Goal: Task Accomplishment & Management: Manage account settings

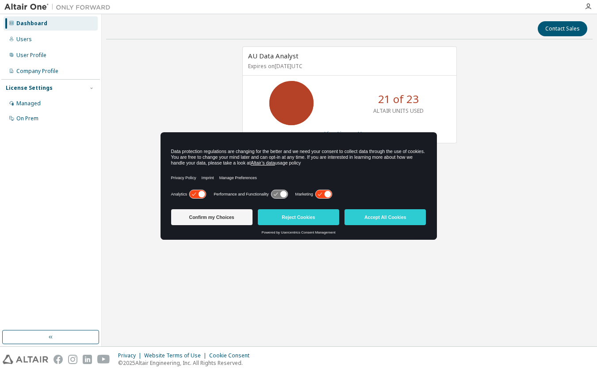
click at [322, 193] on icon at bounding box center [324, 194] width 16 height 8
click at [284, 194] on icon at bounding box center [283, 194] width 7 height 7
click at [276, 195] on g at bounding box center [279, 194] width 16 height 8
click at [272, 192] on icon at bounding box center [279, 194] width 16 height 8
click at [282, 193] on icon at bounding box center [283, 194] width 7 height 7
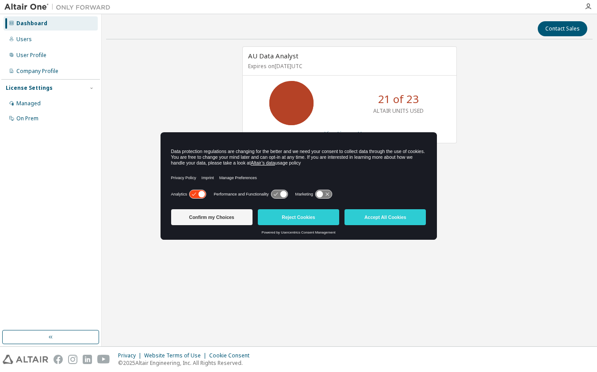
click at [327, 195] on icon at bounding box center [324, 194] width 16 height 8
click at [292, 220] on button "Reject Cookies" at bounding box center [298, 217] width 81 height 16
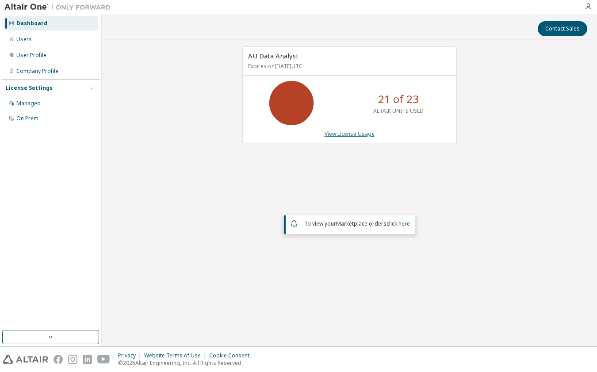
click at [342, 135] on link "View License Usage" at bounding box center [350, 134] width 50 height 8
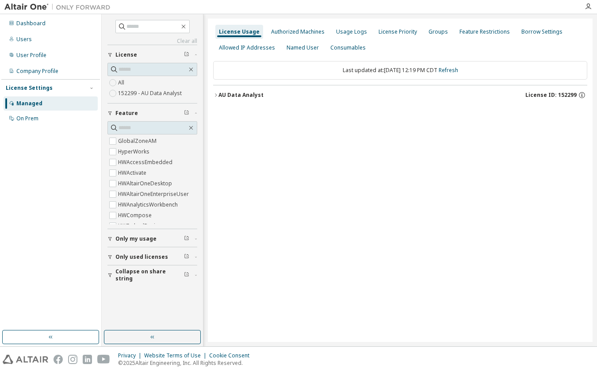
click at [250, 95] on div "AU Data Analyst" at bounding box center [241, 95] width 45 height 7
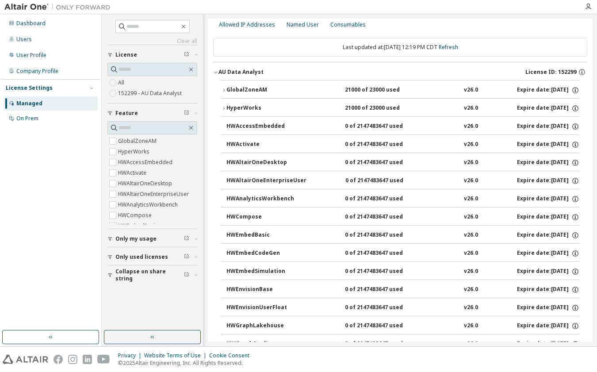
scroll to position [18, 0]
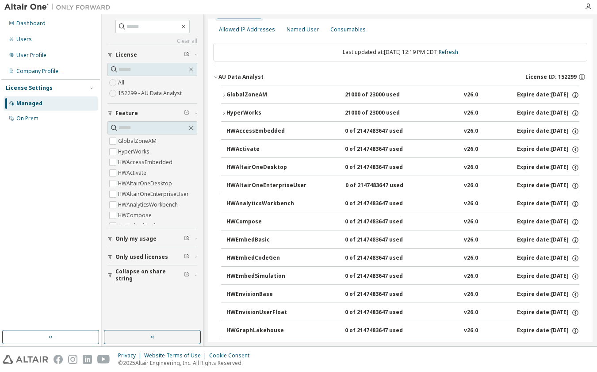
click at [261, 94] on div "GlobalZoneAM" at bounding box center [267, 95] width 80 height 8
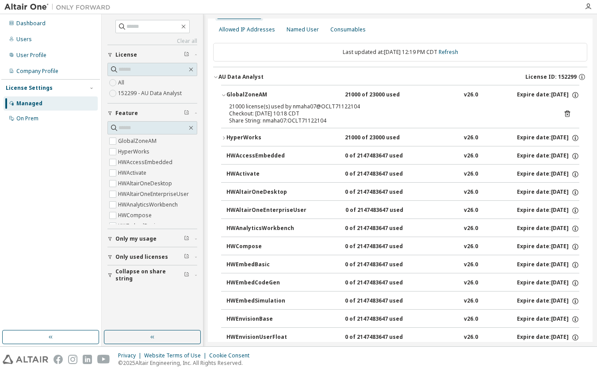
scroll to position [0, 0]
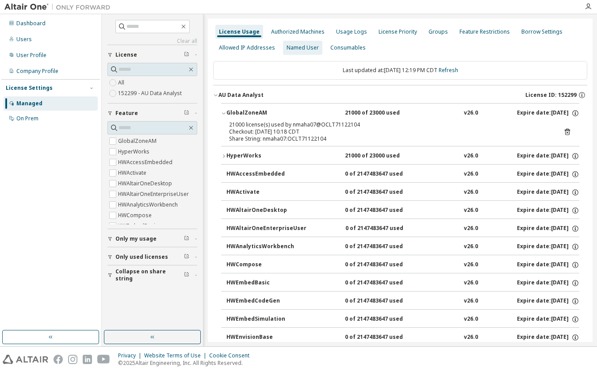
click at [304, 47] on div "Named User" at bounding box center [303, 47] width 32 height 7
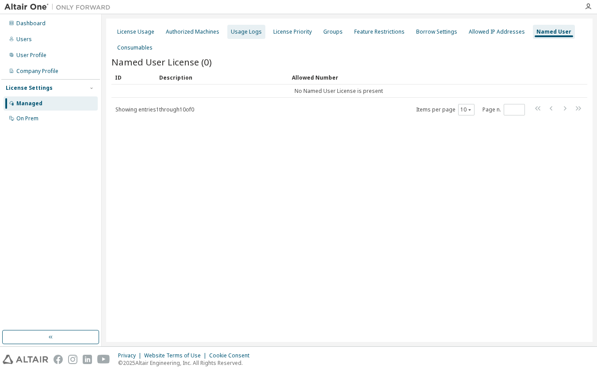
click at [239, 32] on div "Usage Logs" at bounding box center [246, 31] width 31 height 7
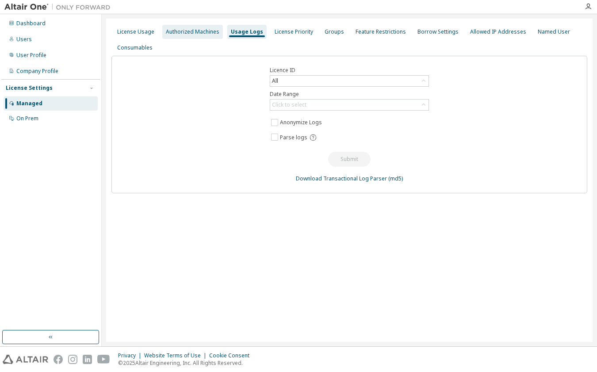
click at [199, 32] on div "Authorized Machines" at bounding box center [193, 31] width 54 height 7
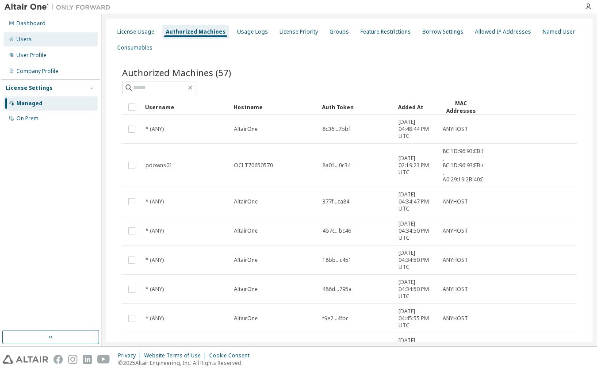
click at [28, 38] on div "Users" at bounding box center [23, 39] width 15 height 7
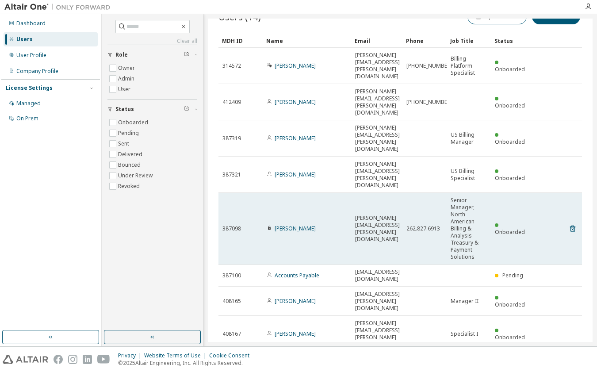
scroll to position [32, 0]
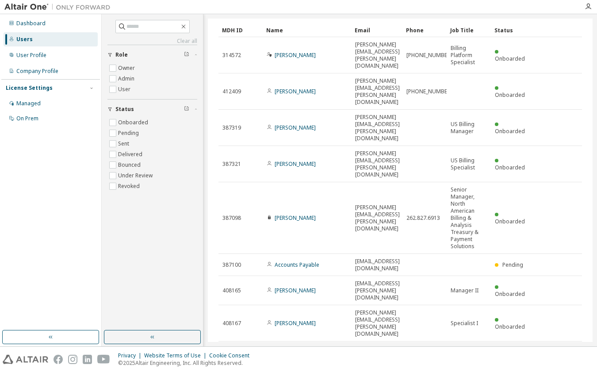
type input "*"
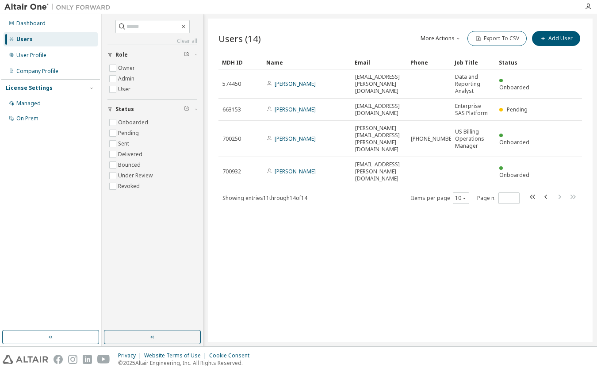
click at [299, 353] on div "Privacy Website Terms of Use Cookie Consent © 2025 Altair Engineering, Inc. All…" at bounding box center [298, 359] width 597 height 25
click at [31, 102] on div "Managed" at bounding box center [28, 103] width 24 height 7
click at [31, 104] on div "Managed" at bounding box center [28, 103] width 24 height 7
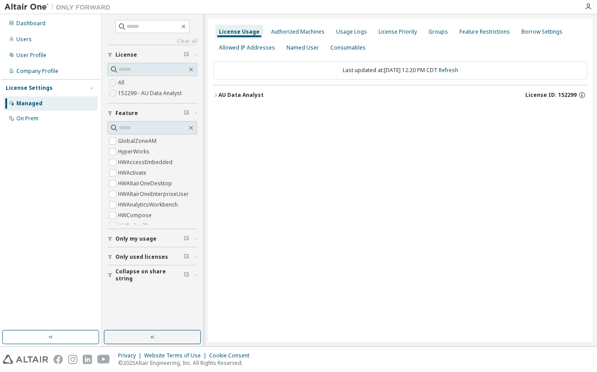
click at [251, 94] on div "AU Data Analyst" at bounding box center [241, 95] width 45 height 7
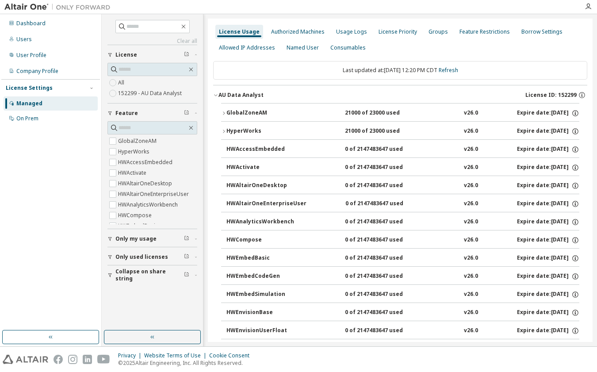
click at [247, 112] on div "GlobalZoneAM" at bounding box center [267, 113] width 80 height 8
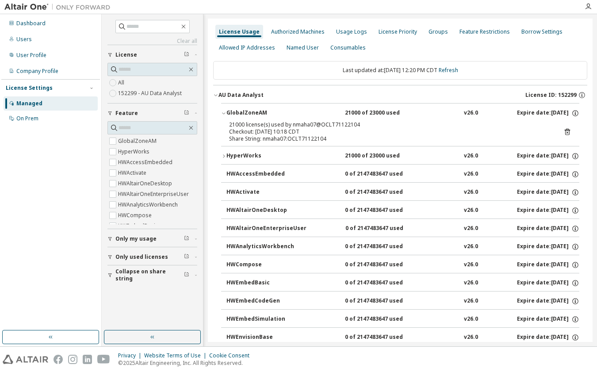
click at [290, 358] on div "Privacy Website Terms of Use Cookie Consent © 2025 Altair Engineering, Inc. All…" at bounding box center [298, 359] width 597 height 25
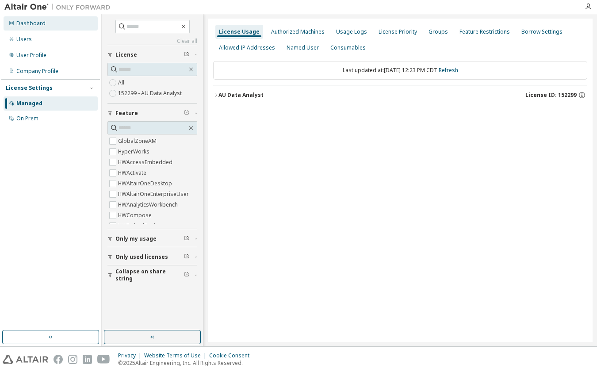
click at [34, 22] on div "Dashboard" at bounding box center [30, 23] width 29 height 7
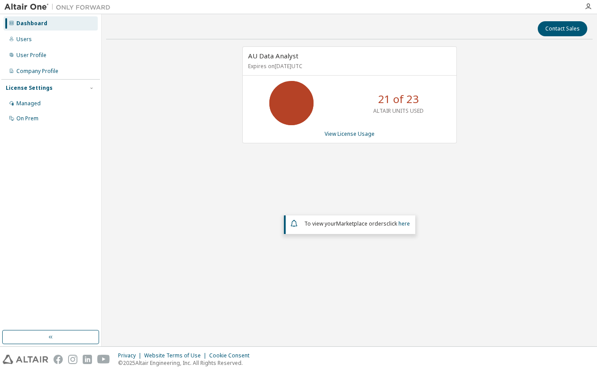
click at [227, 189] on div "AU Data Analyst Expires on [DATE] UTC 21 of 23 ALTAIR UNITS USED View License U…" at bounding box center [349, 167] width 487 height 242
click at [522, 195] on div "AU Data Analyst Expires on [DATE] UTC 21 of 23 ALTAIR UNITS USED View License U…" at bounding box center [349, 167] width 487 height 242
click at [221, 159] on div "AU Data Analyst Expires on [DATE] UTC 21 of 23 ALTAIR UNITS USED View License U…" at bounding box center [349, 167] width 487 height 242
click at [364, 184] on div "AU Data Analyst Expires on [DATE] UTC 21 of 23 ALTAIR UNITS USED View License U…" at bounding box center [349, 167] width 487 height 242
click at [215, 248] on div "AU Data Analyst Expires on [DATE] UTC 0 of 23 ALTAIR UNITS USED View License Us…" at bounding box center [349, 167] width 487 height 242
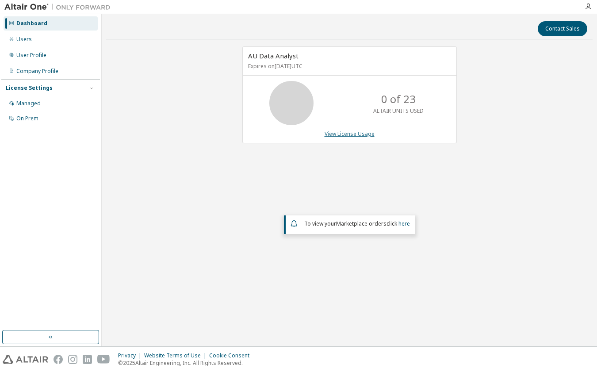
click at [358, 135] on link "View License Usage" at bounding box center [350, 134] width 50 height 8
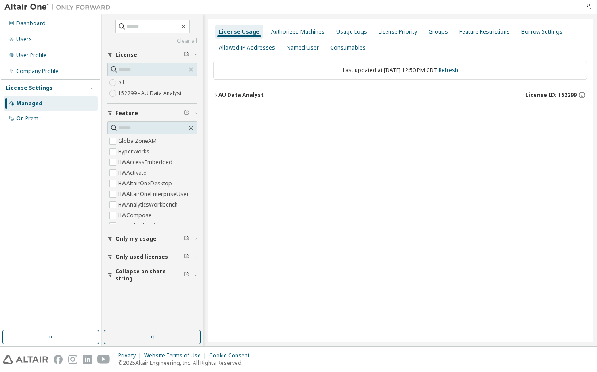
click at [218, 94] on icon "button" at bounding box center [215, 94] width 5 height 5
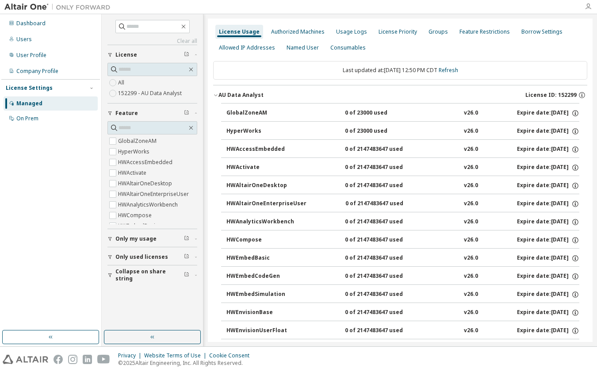
click at [587, 8] on icon "button" at bounding box center [588, 6] width 7 height 7
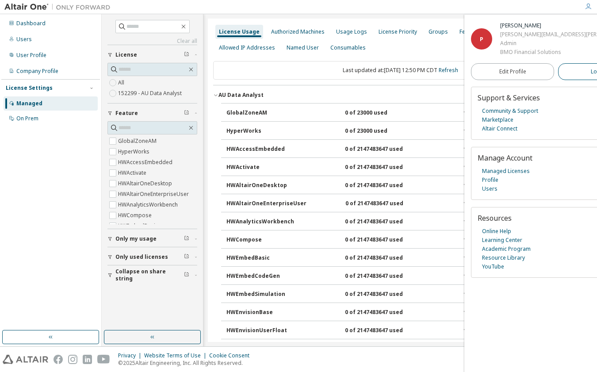
click at [558, 76] on button "Logout" at bounding box center [599, 71] width 83 height 17
